Goal: Task Accomplishment & Management: Manage account settings

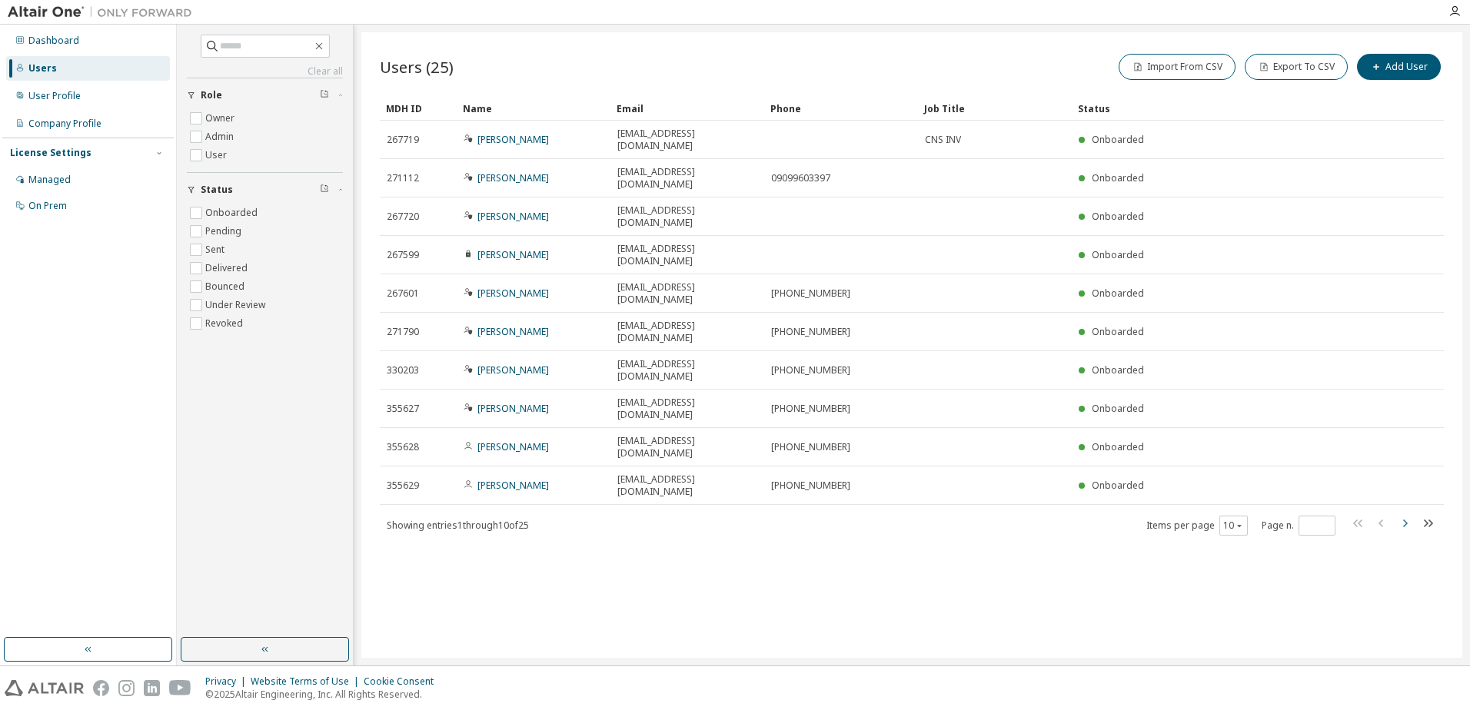
click at [1402, 514] on icon "button" at bounding box center [1404, 523] width 18 height 18
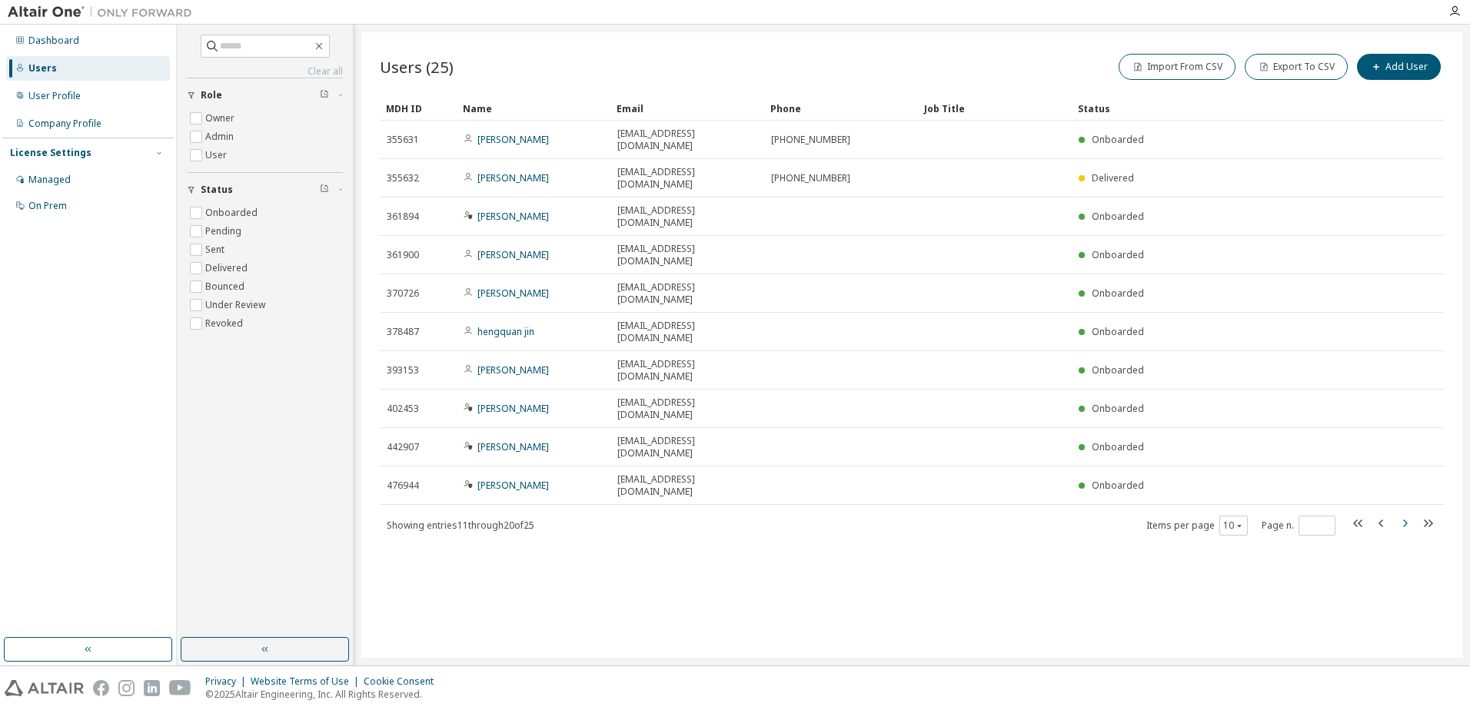
click at [1402, 514] on icon "button" at bounding box center [1404, 523] width 18 height 18
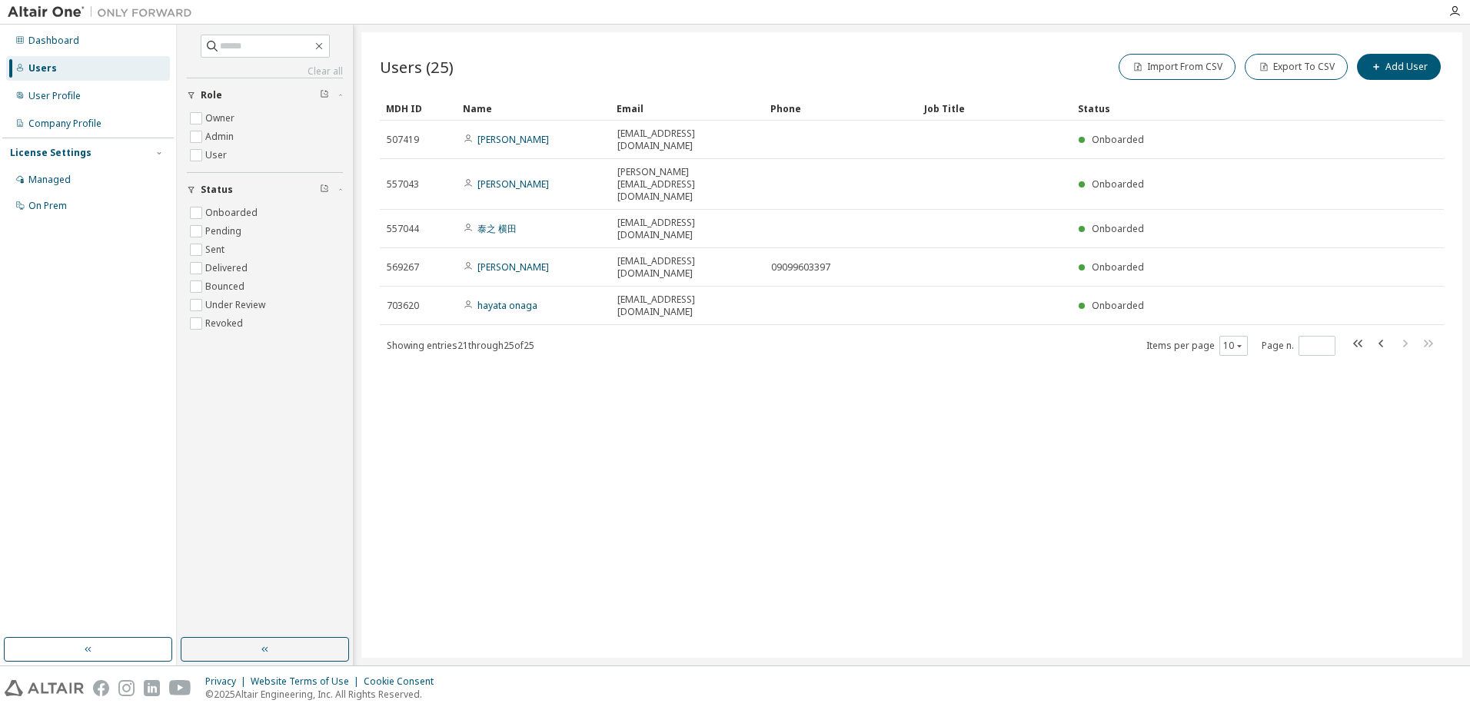
click at [1402, 402] on div "Users (25) Import From CSV Export To CSV Add User Clear Load Save Save As Field…" at bounding box center [911, 345] width 1101 height 626
click at [1387, 334] on icon "button" at bounding box center [1381, 343] width 18 height 18
type input "*"
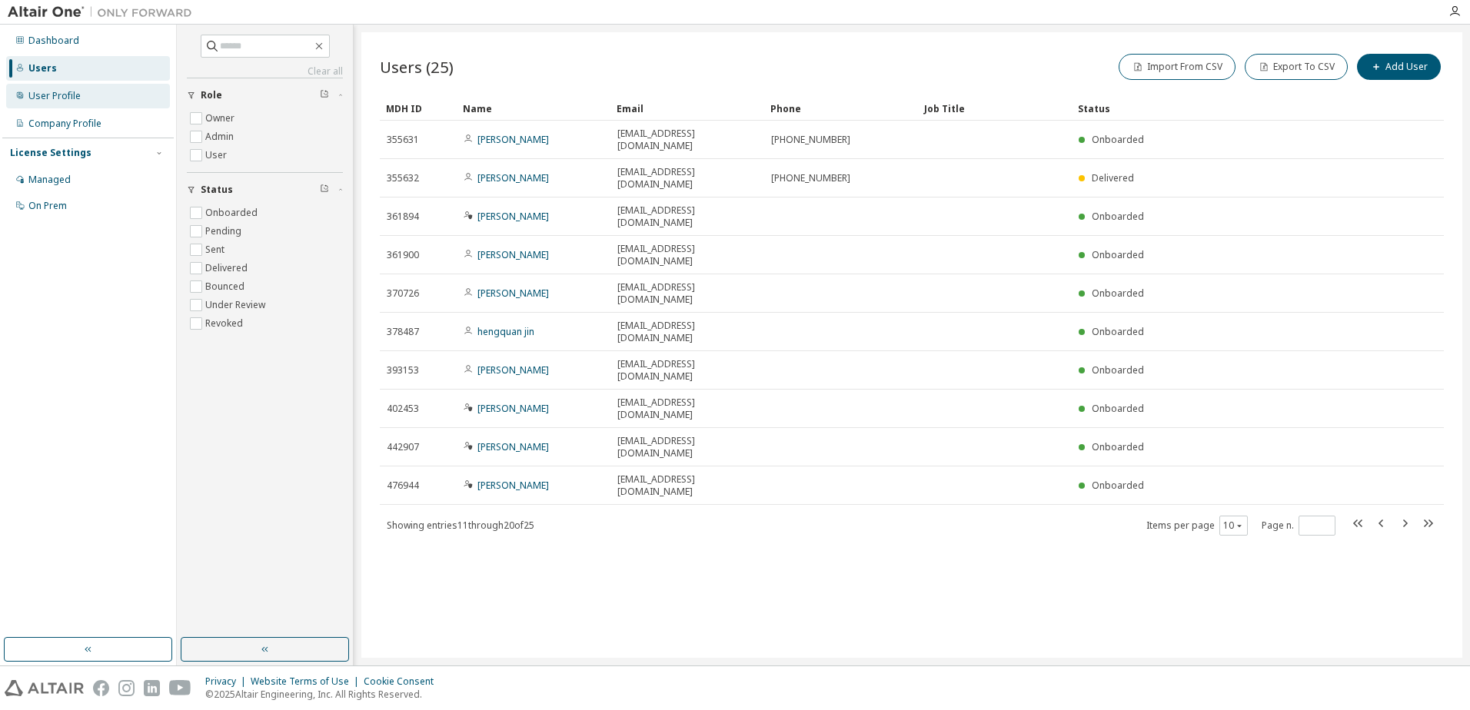
click at [75, 101] on div "User Profile" at bounding box center [54, 96] width 52 height 12
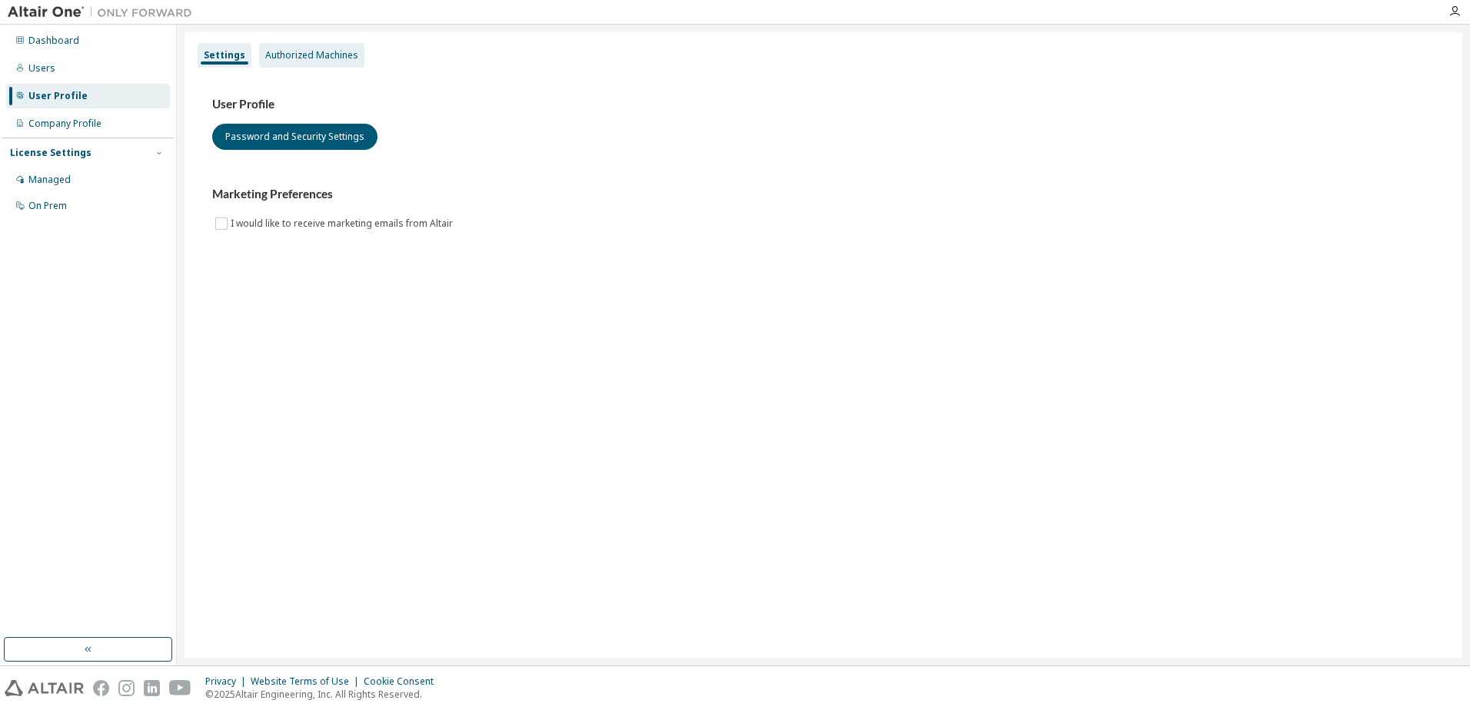
click at [298, 60] on div "Authorized Machines" at bounding box center [311, 55] width 93 height 12
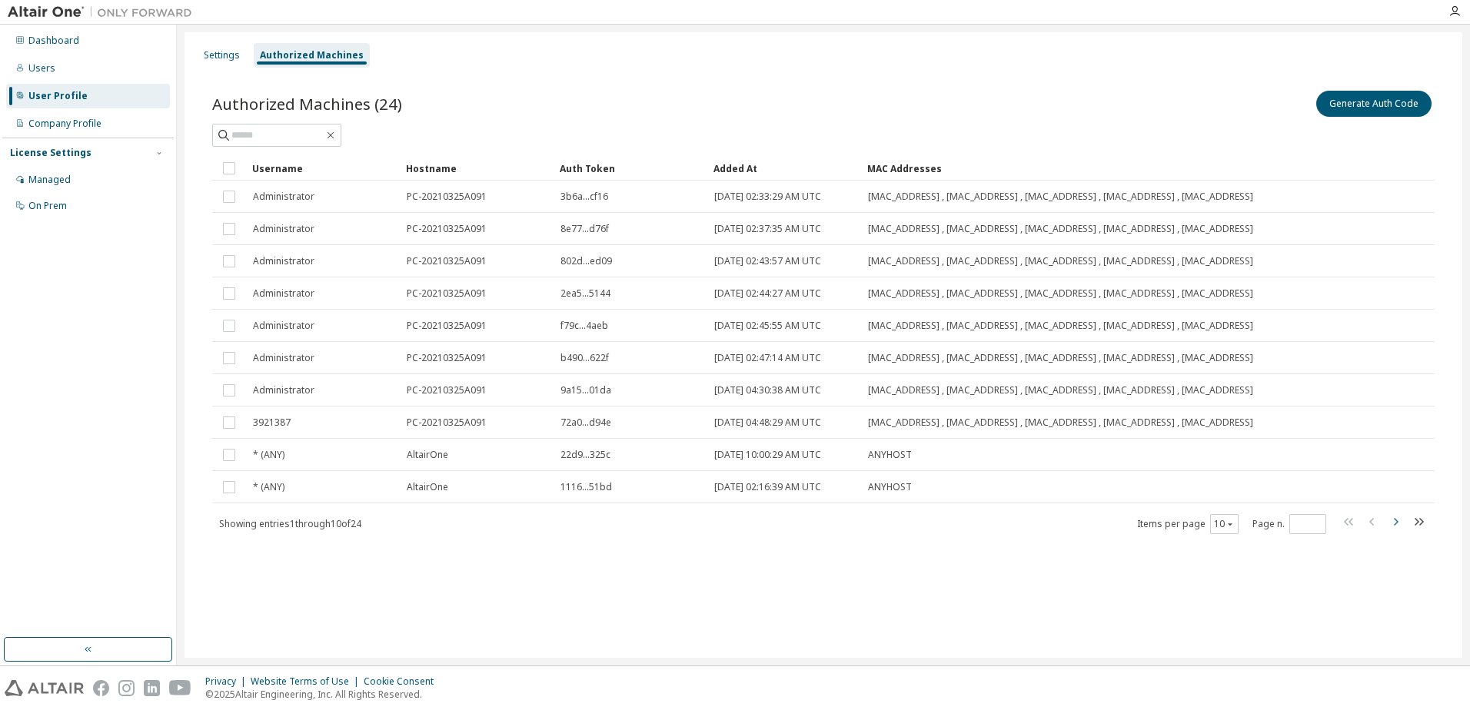
click at [1394, 531] on icon "button" at bounding box center [1395, 522] width 18 height 18
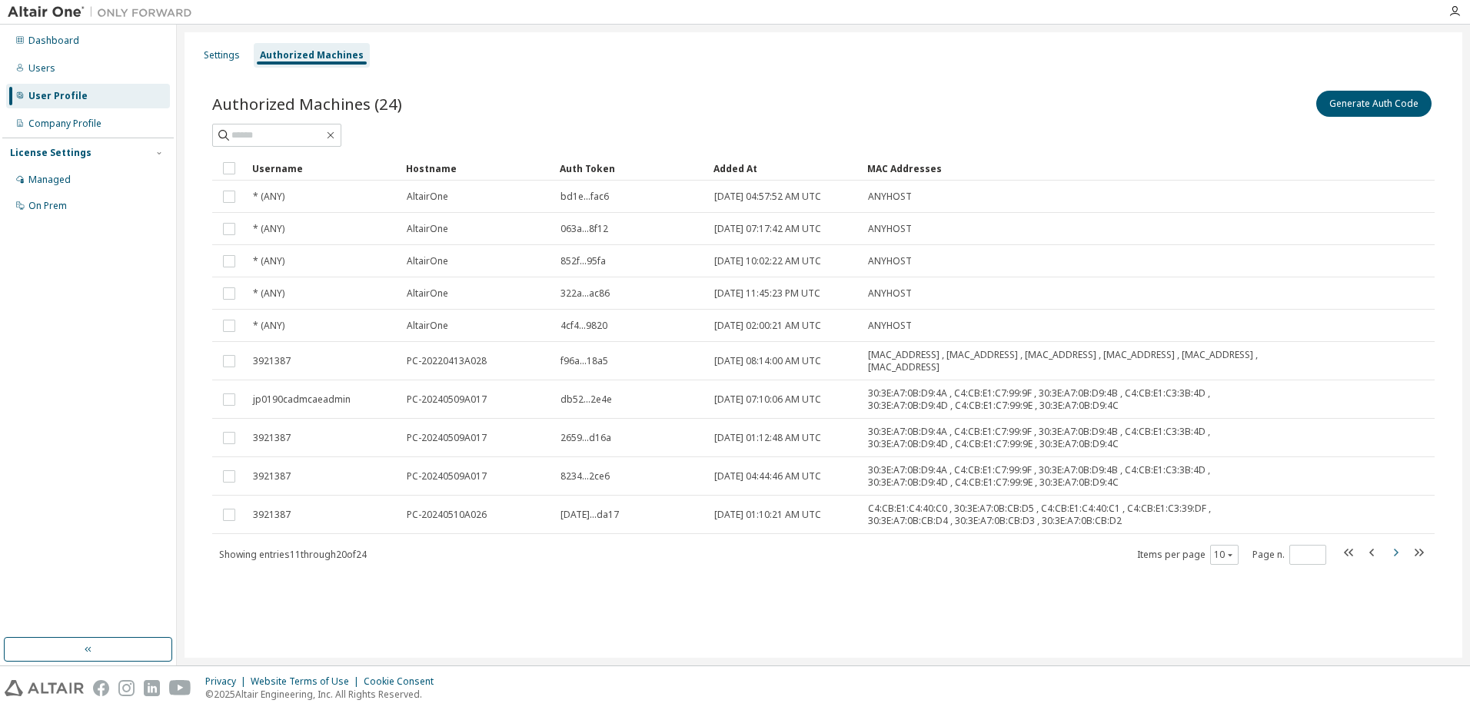
click at [1394, 555] on icon "button" at bounding box center [1395, 553] width 18 height 18
type input "*"
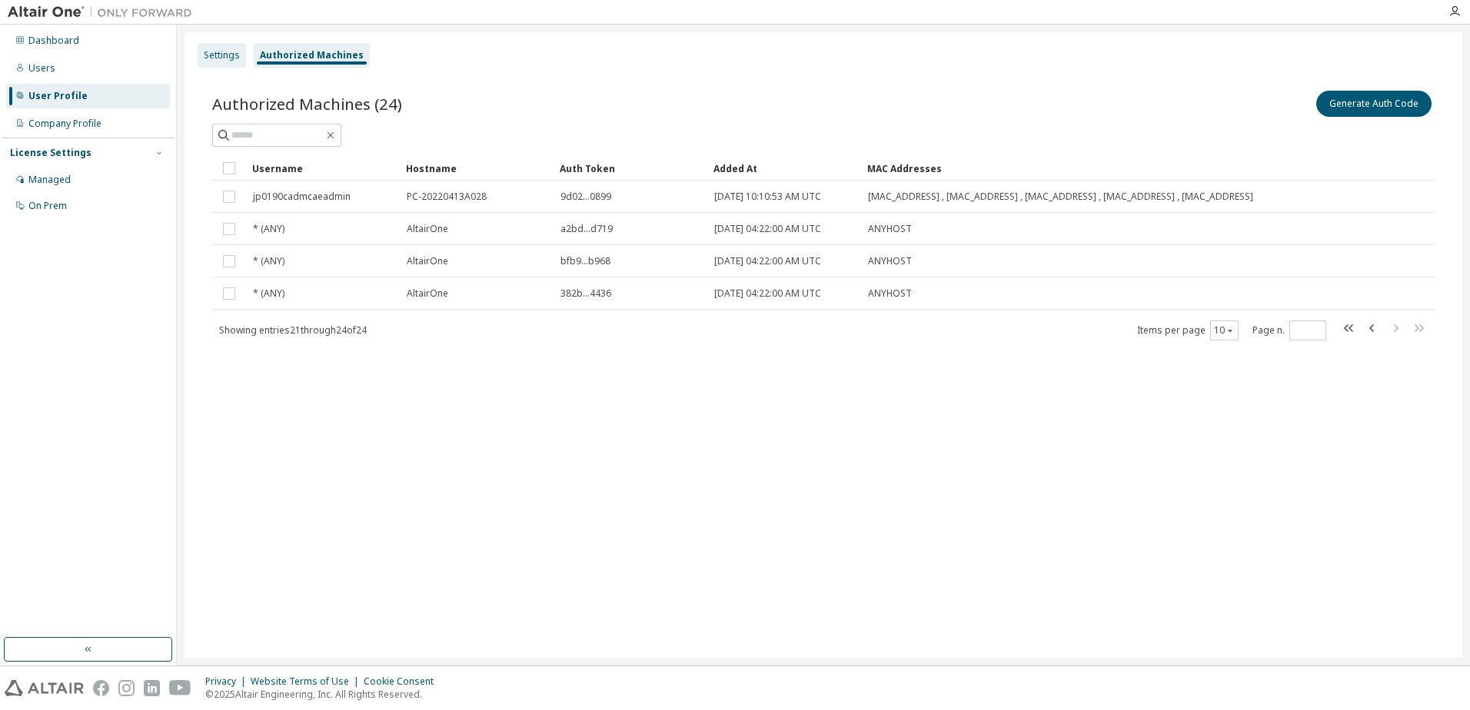
click at [225, 58] on div "Settings" at bounding box center [222, 55] width 36 height 12
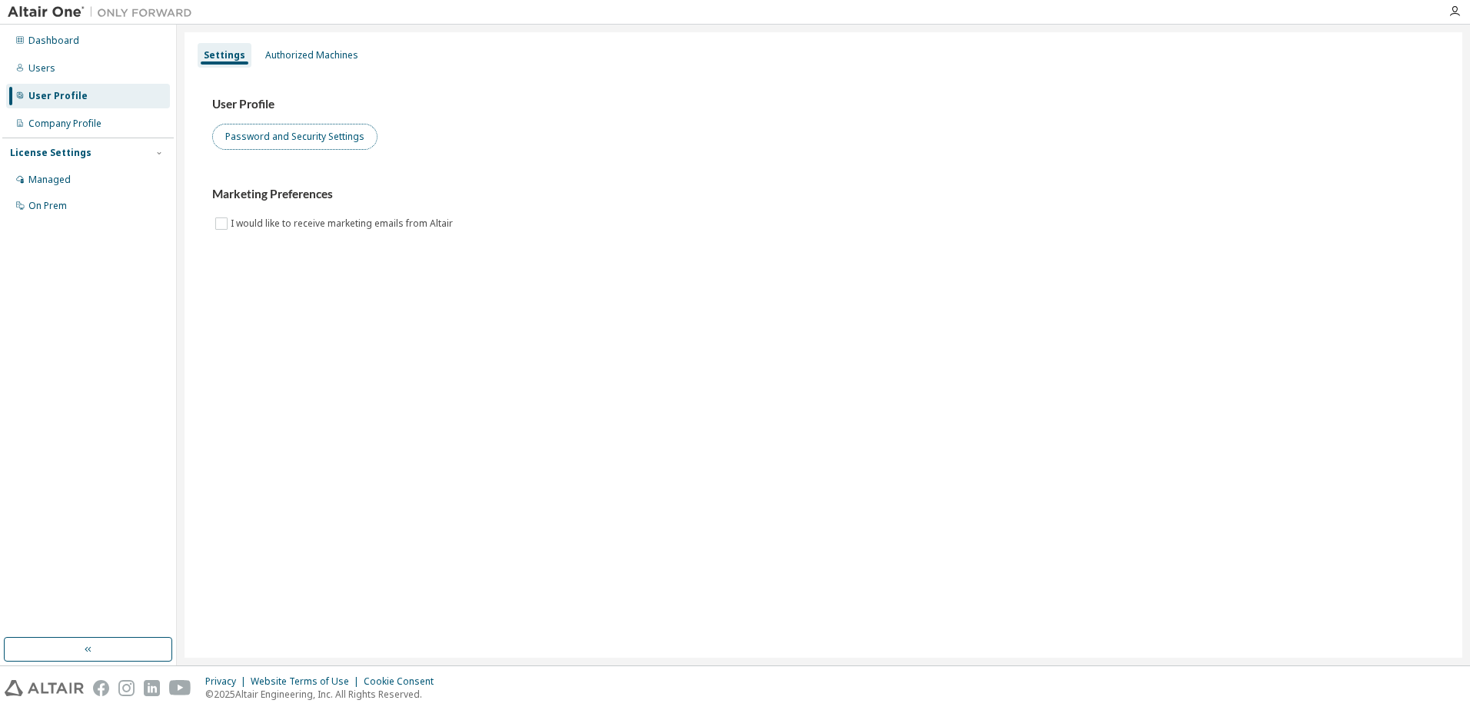
click at [310, 139] on button "Password and Security Settings" at bounding box center [294, 137] width 165 height 26
